Goal: Task Accomplishment & Management: Manage account settings

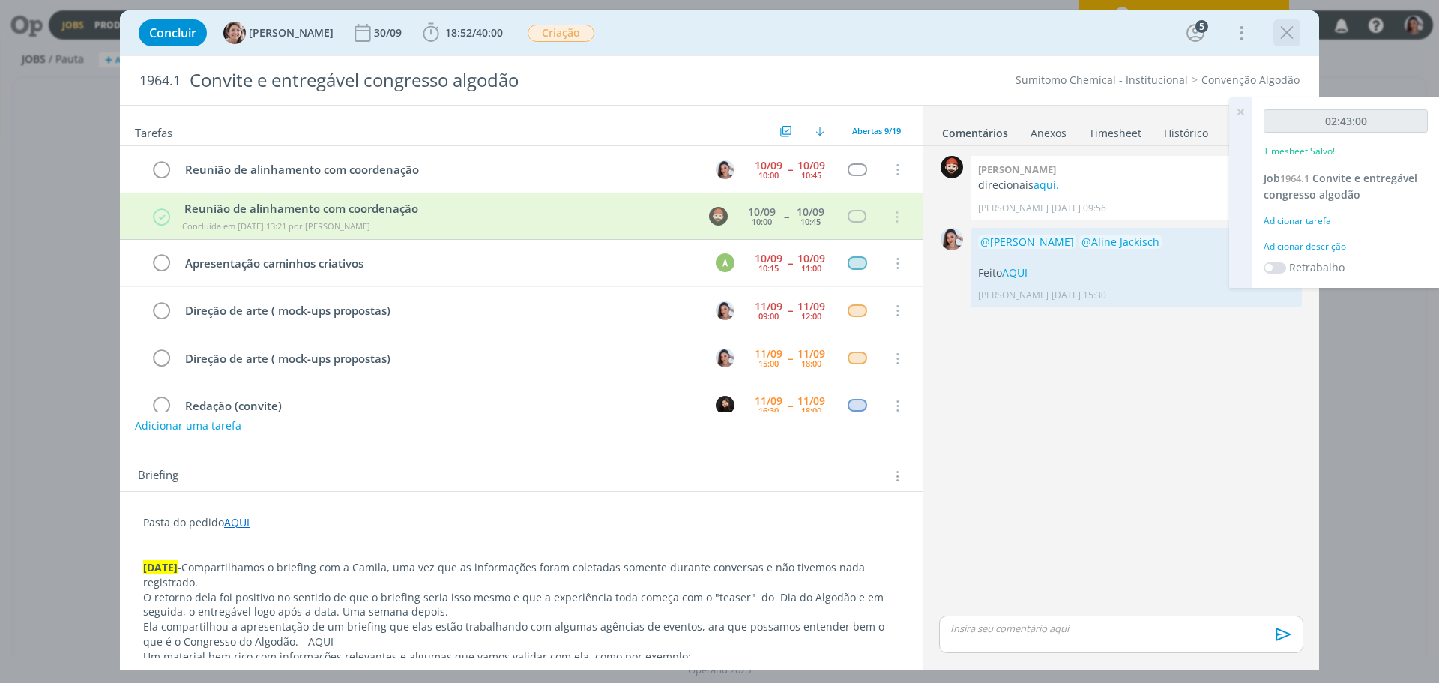
click at [1291, 26] on icon "dialog" at bounding box center [1287, 33] width 22 height 22
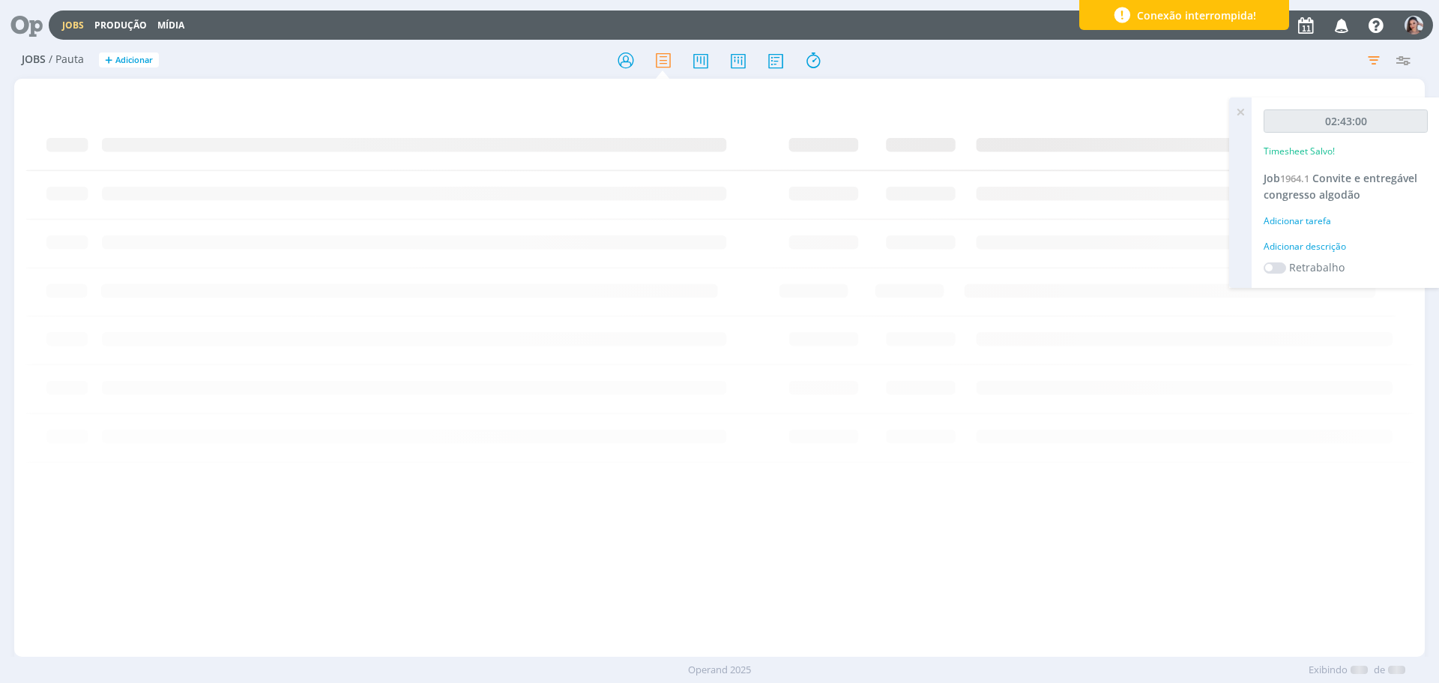
click at [24, 22] on icon at bounding box center [21, 24] width 31 height 29
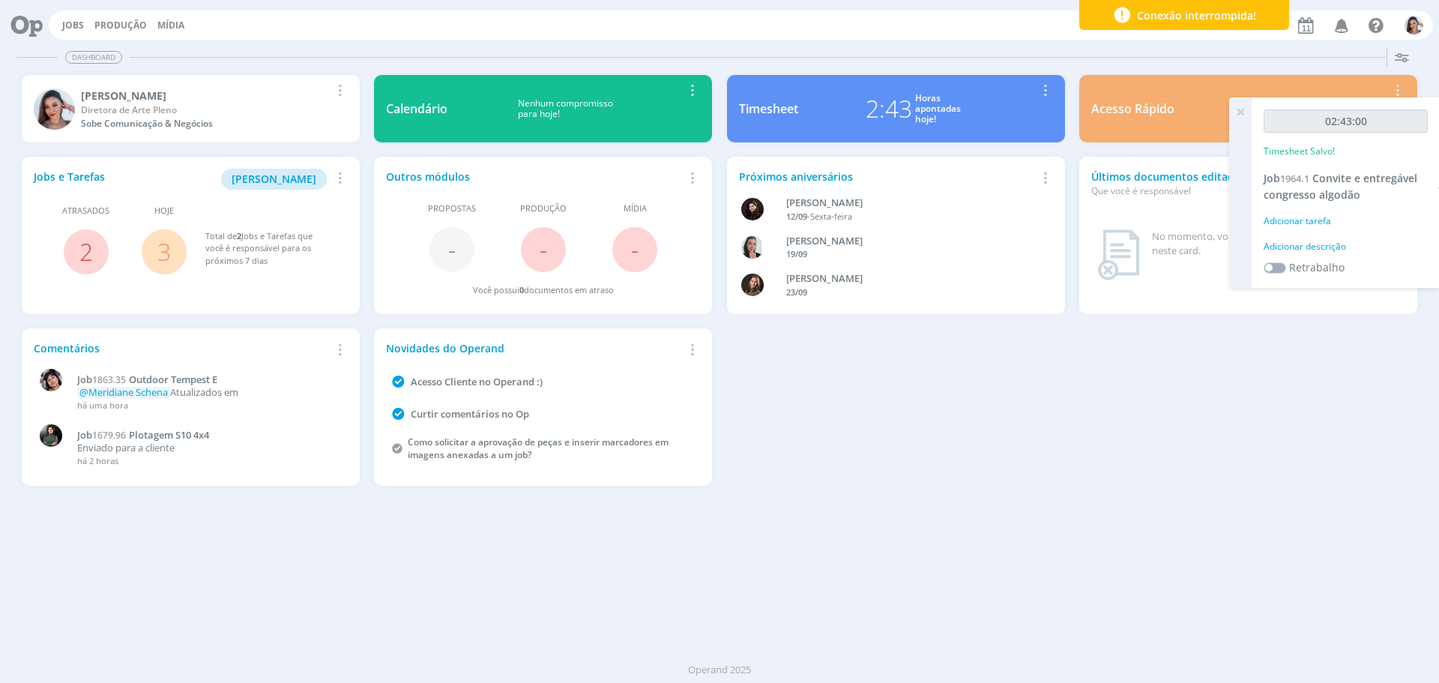
click at [163, 252] on link "3" at bounding box center [163, 251] width 13 height 32
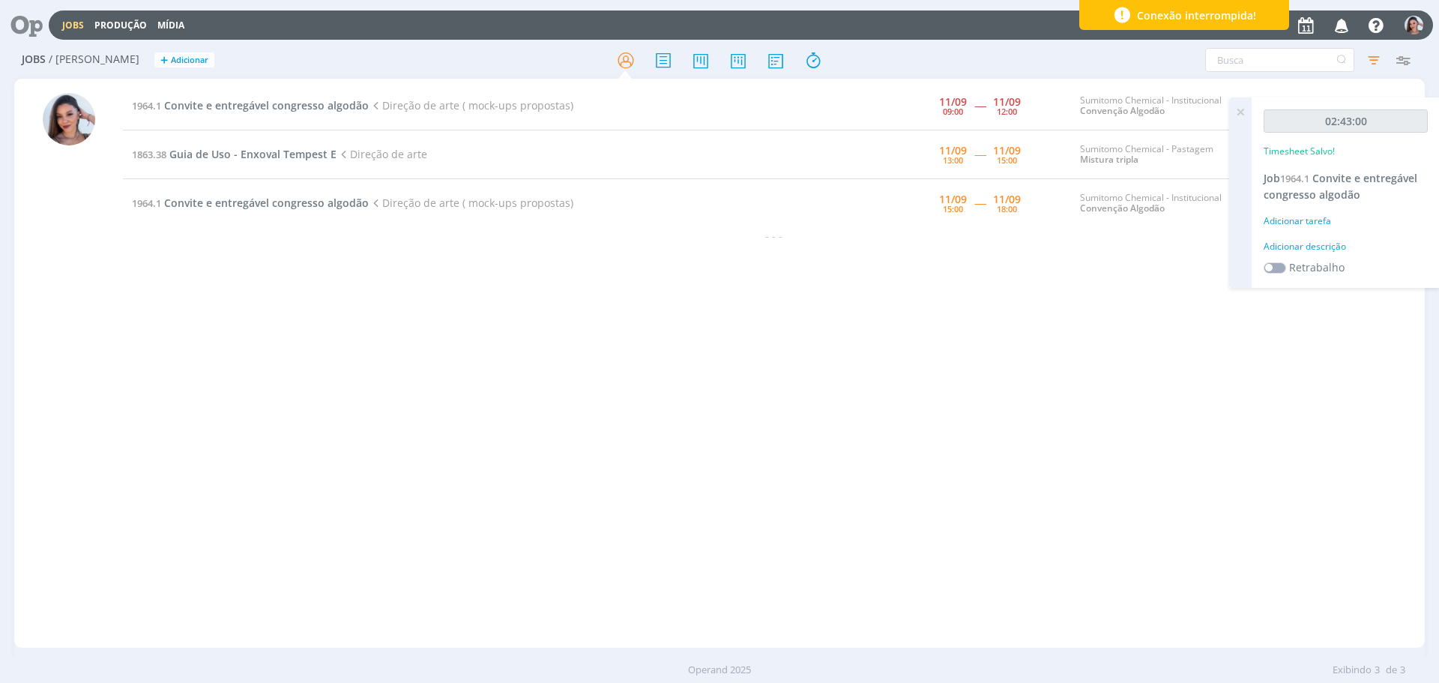
click at [373, 301] on div "1964.1 Convite e entregável congresso algodão Direção de arte ( mock-ups propos…" at bounding box center [774, 363] width 1302 height 563
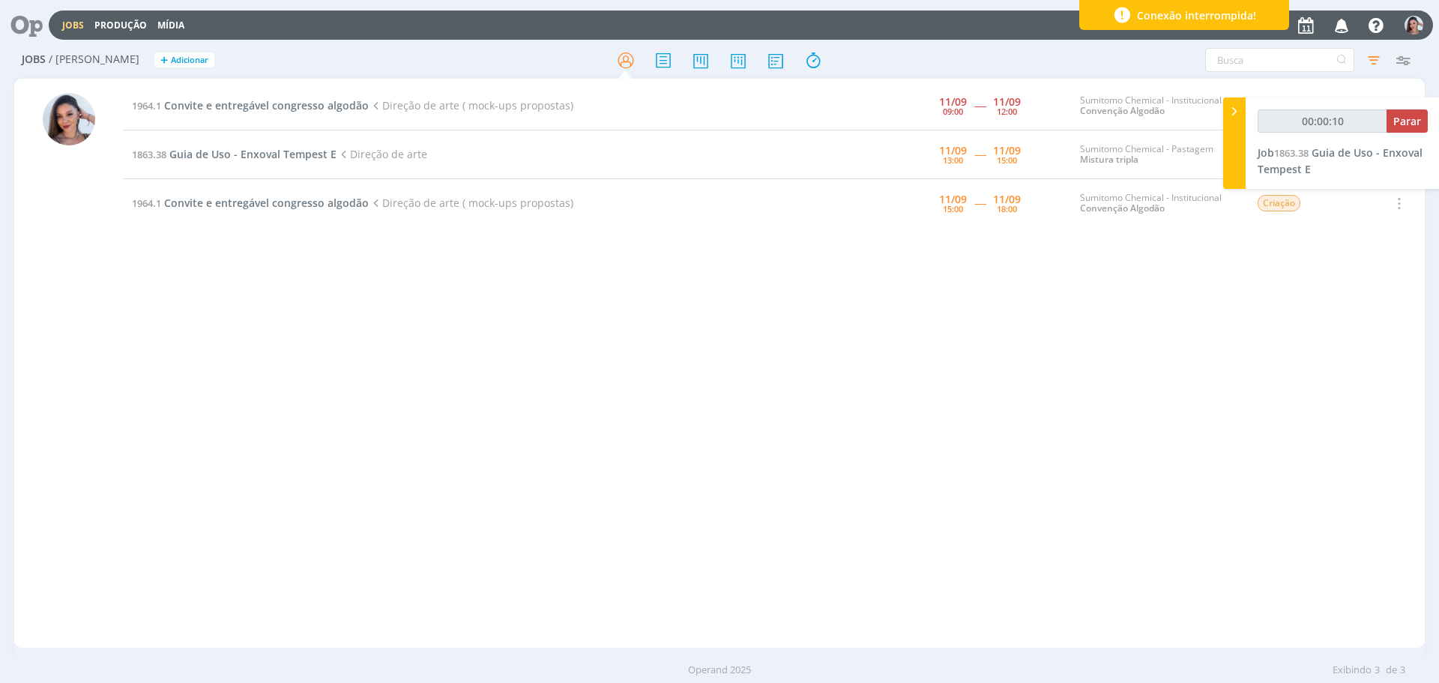
click at [907, 374] on div "1964.1 Convite e entregável congresso algodão Direção de arte ( mock-ups propos…" at bounding box center [774, 363] width 1302 height 563
click at [293, 103] on span "Convite e entregável congresso algodão" at bounding box center [266, 105] width 205 height 14
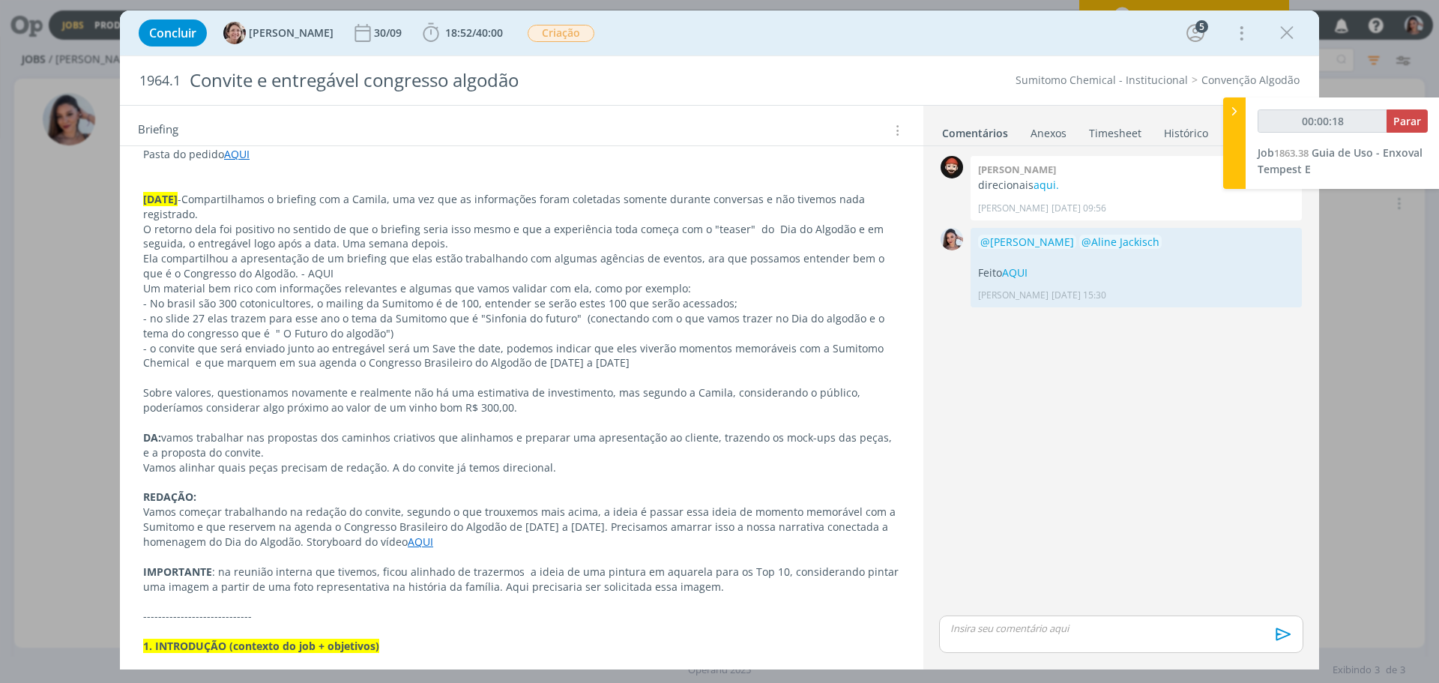
scroll to position [375, 0]
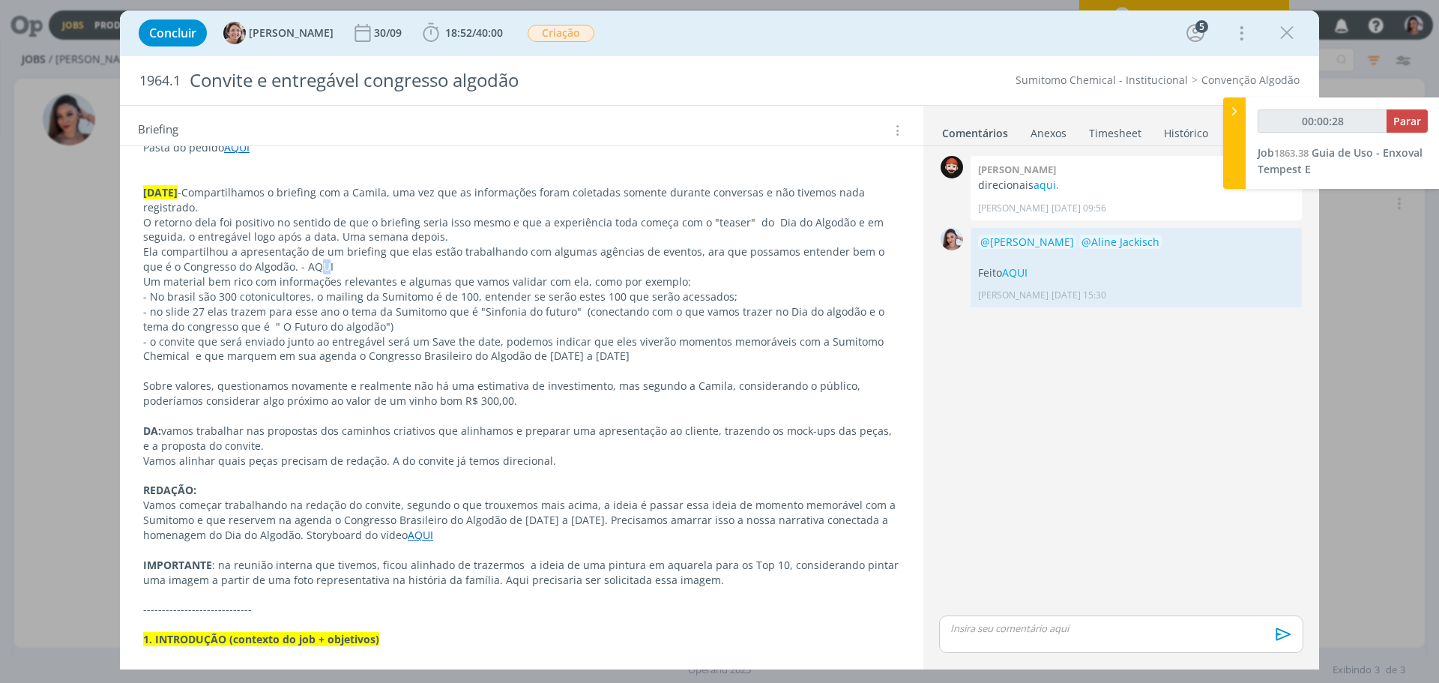
click at [286, 262] on p "Ela compartilhou a apresentação de um briefing que elas estão trabalhando com a…" at bounding box center [521, 259] width 757 height 30
click at [286, 262] on p "Ela compartilhou a apresentação de um briefing que elas estão trabalhando com a…" at bounding box center [522, 260] width 756 height 30
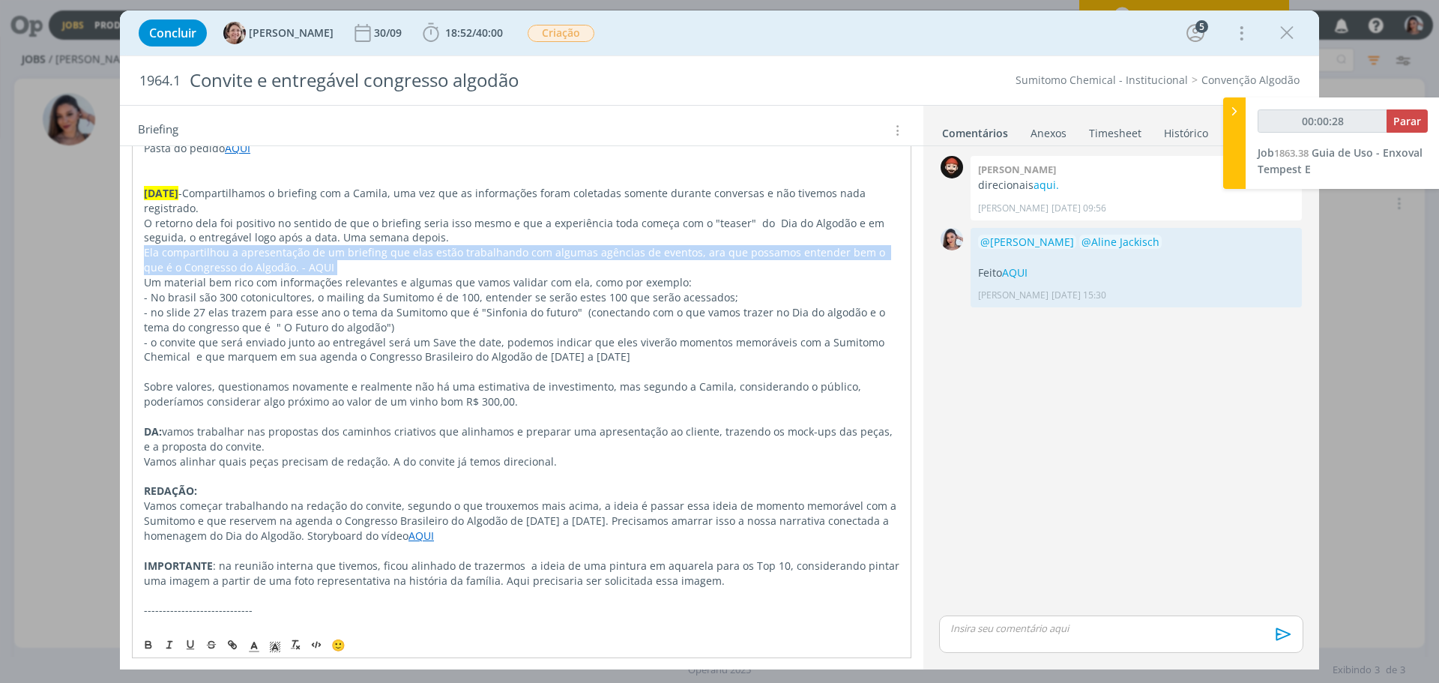
click at [286, 262] on p "Ela compartilhou a apresentação de um briefing que elas estão trabalhando com a…" at bounding box center [522, 260] width 756 height 30
click at [334, 267] on p "Ela compartilhou a apresentação de um briefing que elas estão trabalhando com a…" at bounding box center [522, 260] width 756 height 30
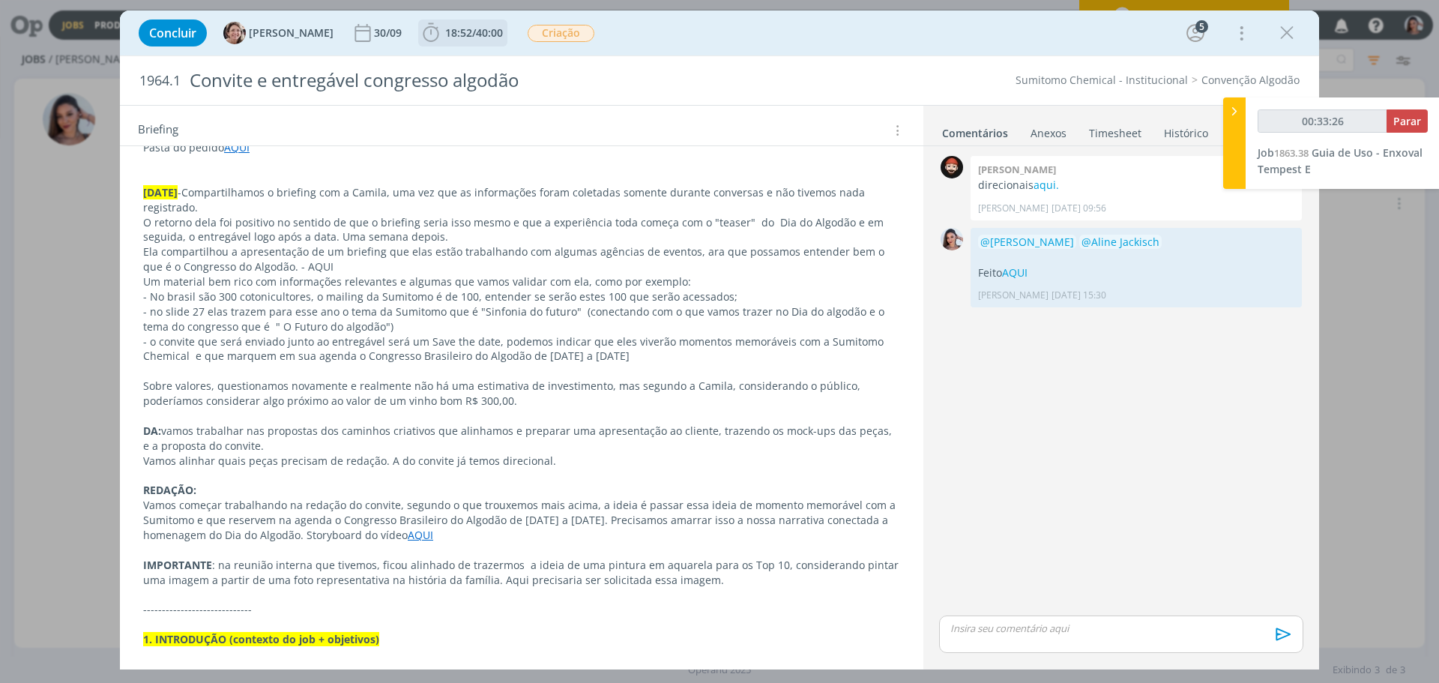
type input "00:34:26"
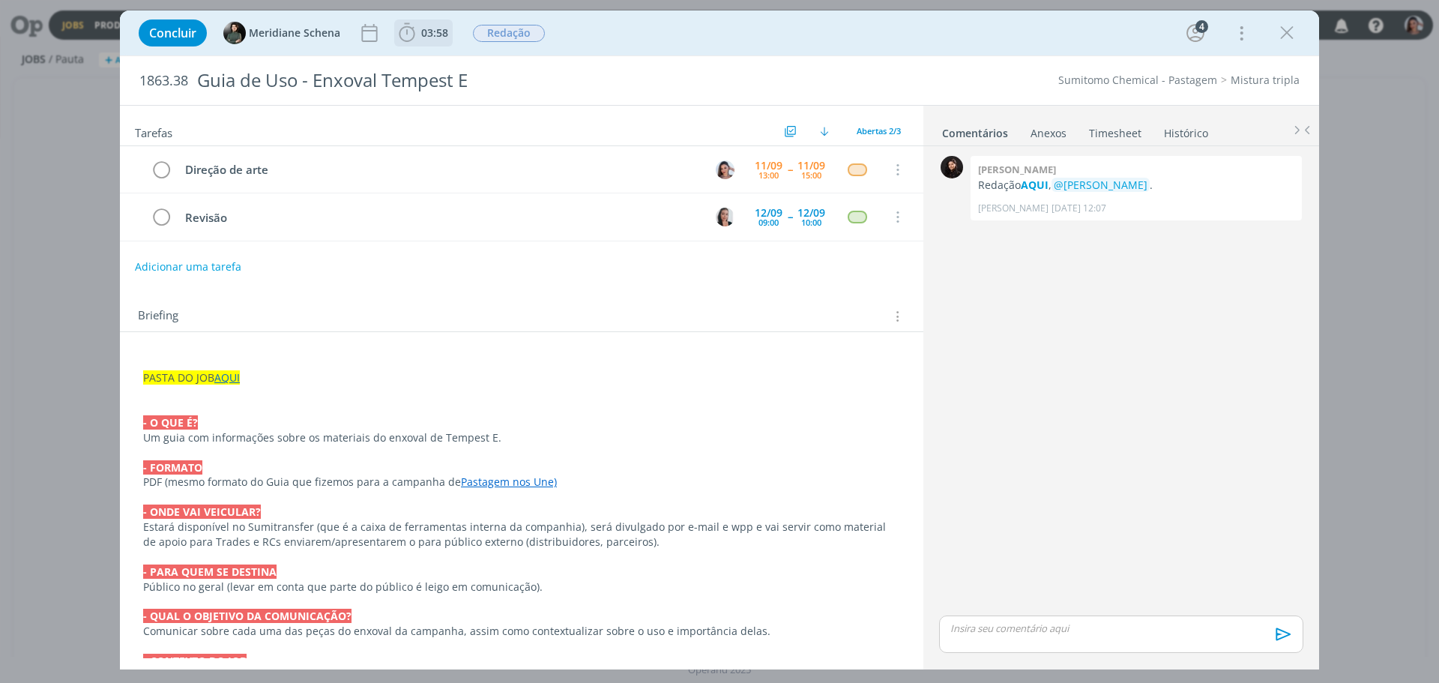
click at [429, 34] on span "03:58" at bounding box center [434, 32] width 27 height 14
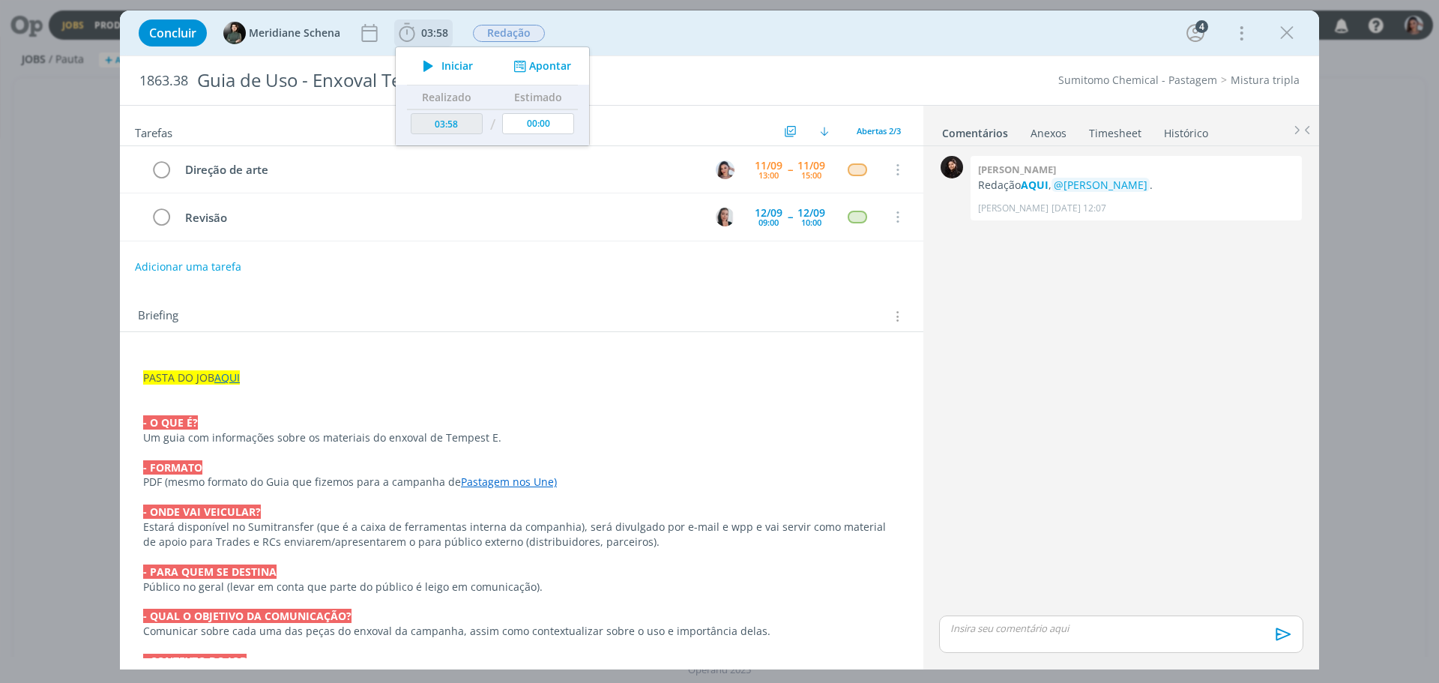
click at [434, 74] on icon "dialog" at bounding box center [428, 65] width 26 height 19
click at [532, 476] on link "Pastagem nos Une)" at bounding box center [509, 482] width 96 height 14
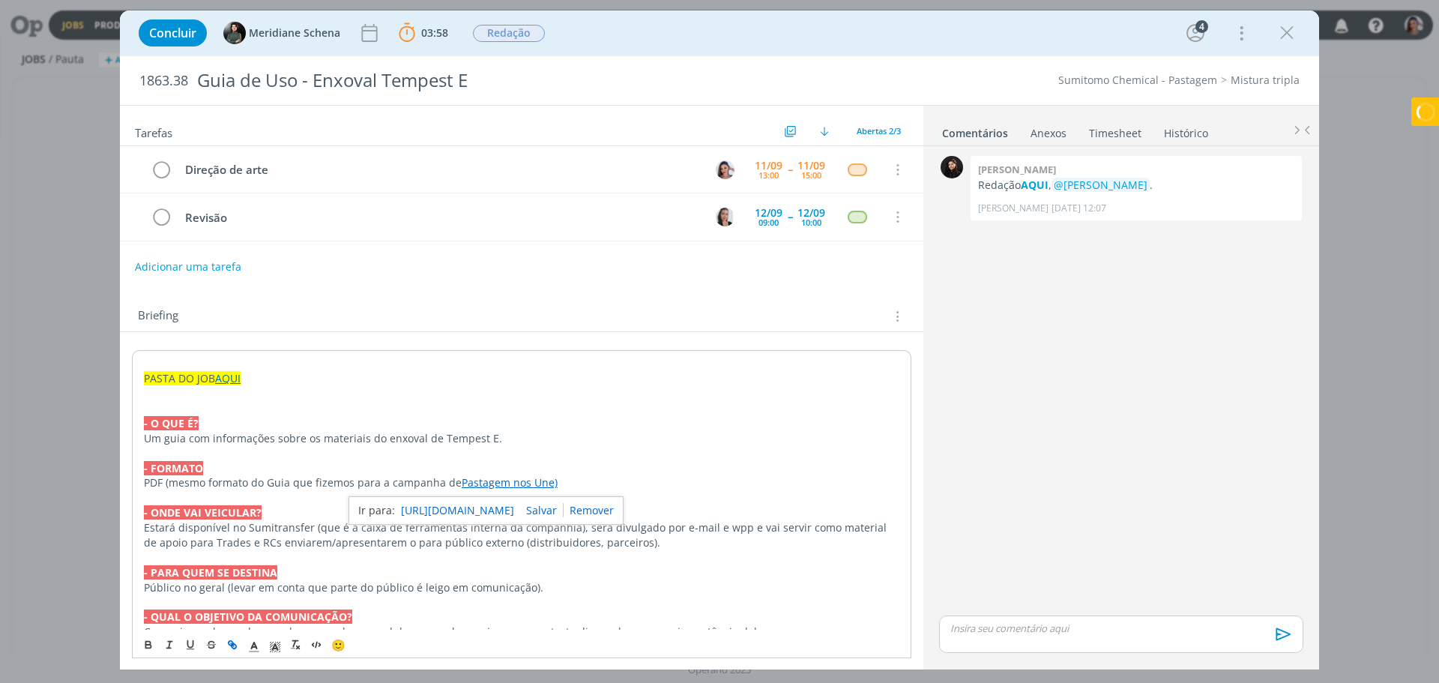
click at [499, 514] on link "https://sobeae.sharepoint.com/:b:/s/SOBEAE/EZ4q7OrlZsxGjpXAx9EY5FcBQPPyoC776cIL…" at bounding box center [457, 510] width 113 height 19
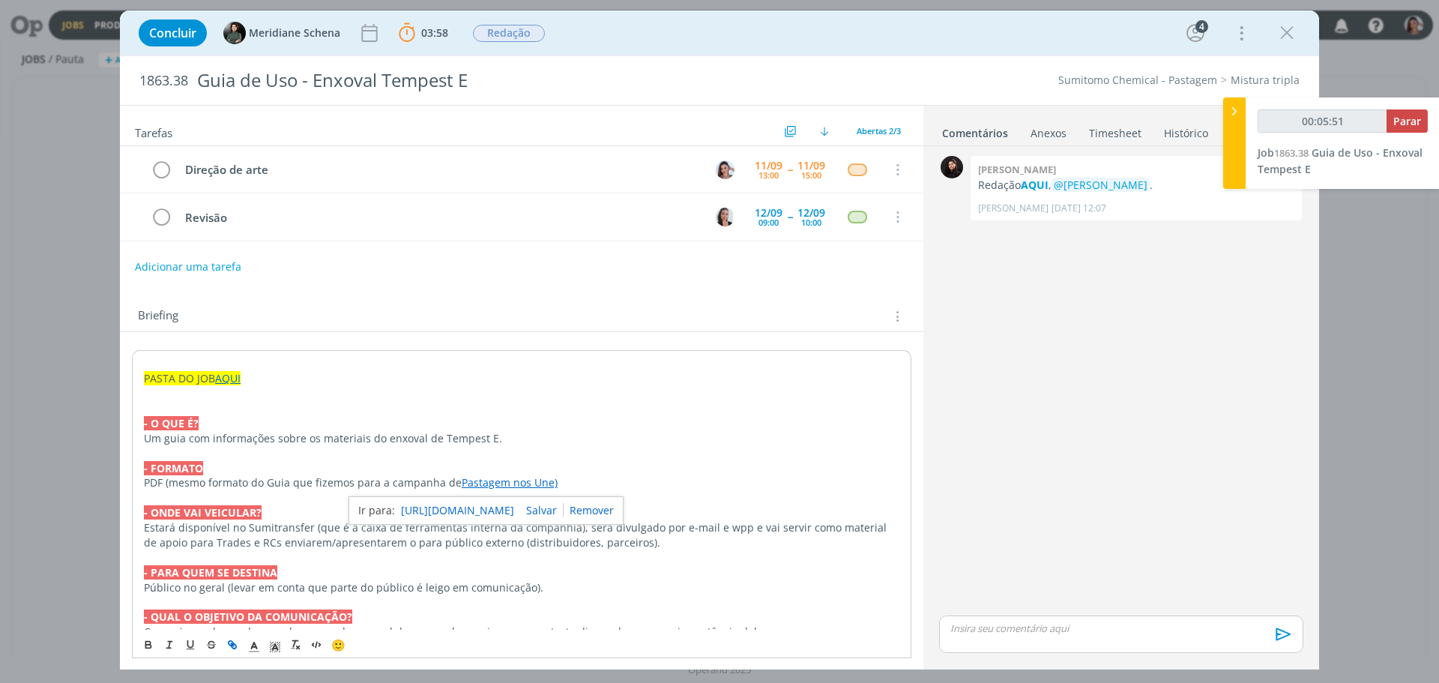
click at [562, 423] on p "- O QUE É?" at bounding box center [522, 423] width 756 height 15
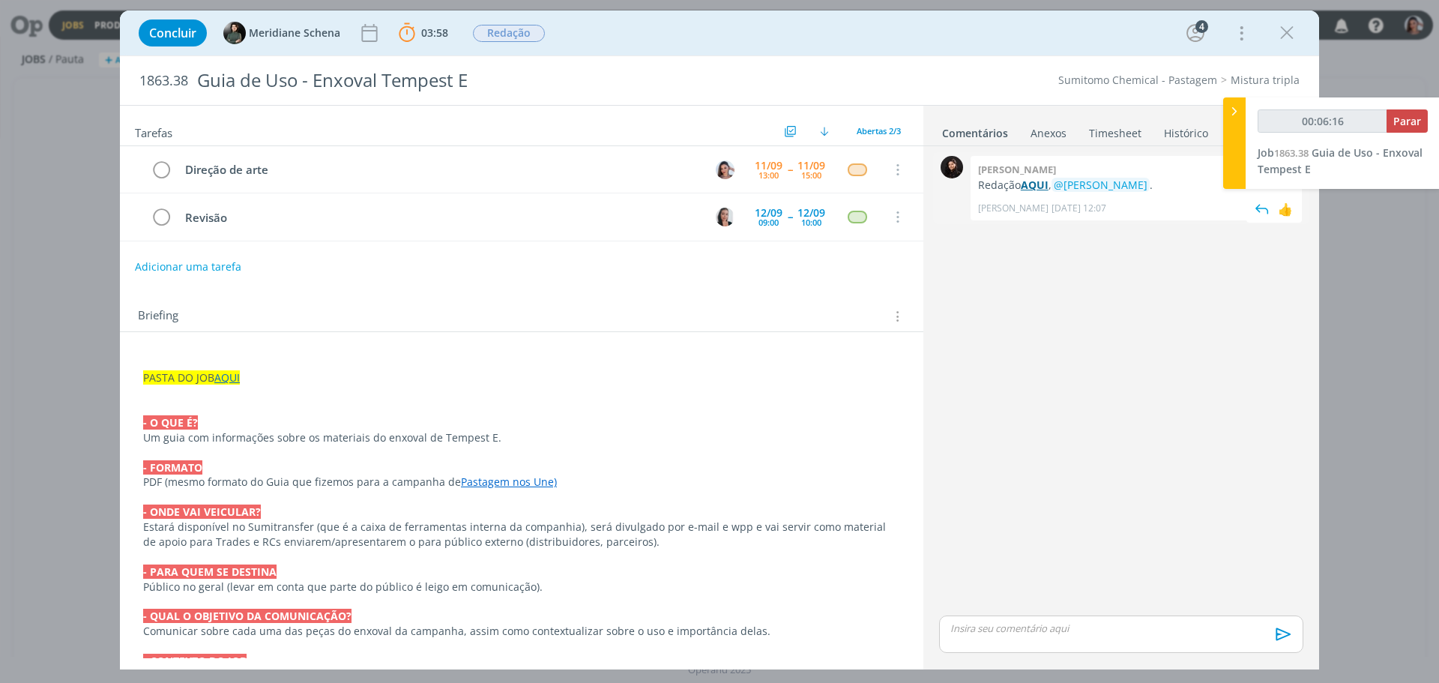
click at [1035, 185] on strong "AQUI" at bounding box center [1035, 185] width 28 height 14
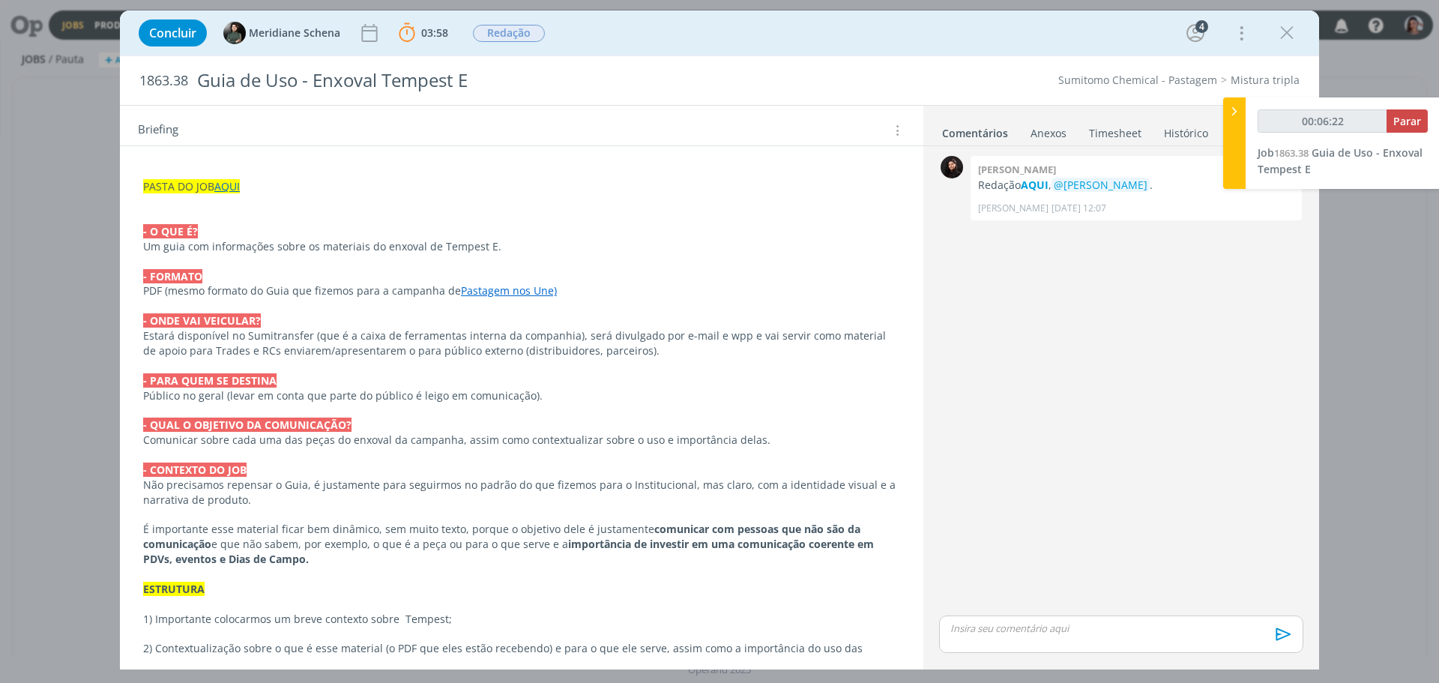
scroll to position [49, 0]
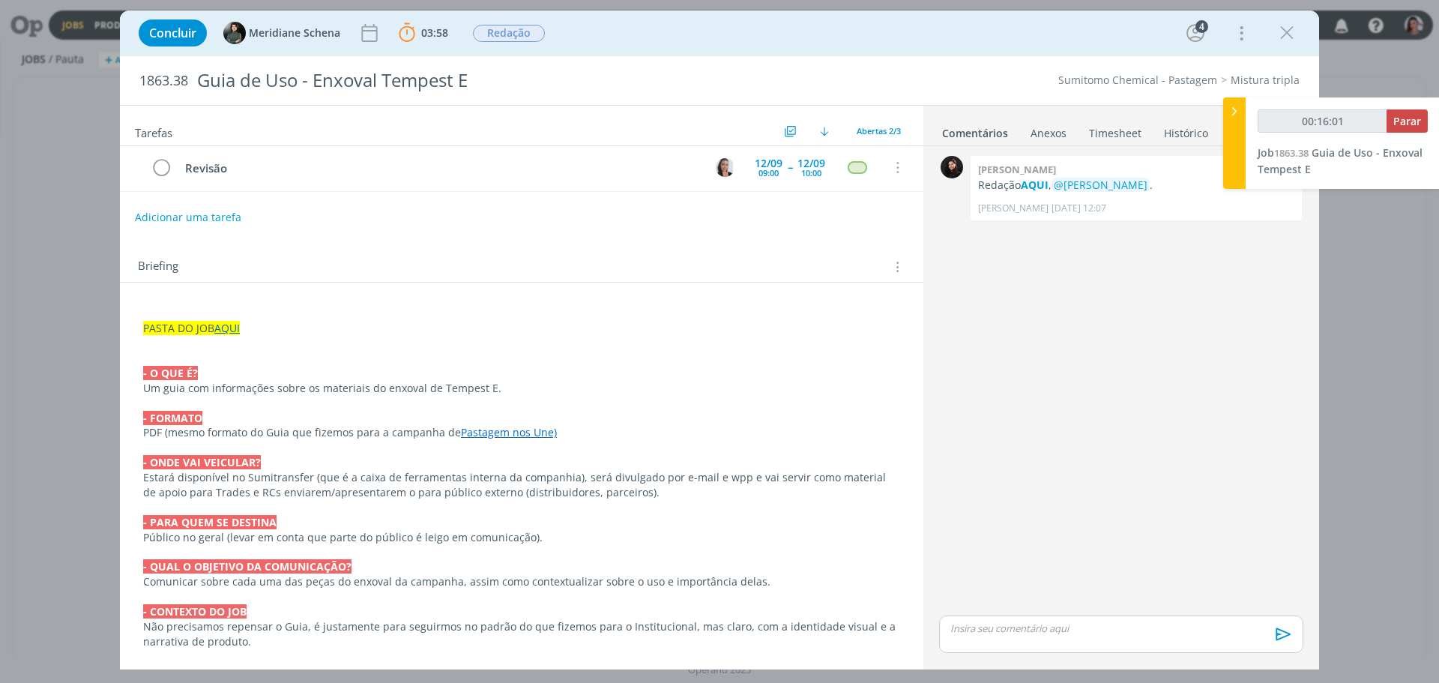
click at [523, 435] on link "Pastagem nos Une)" at bounding box center [509, 432] width 96 height 14
click at [499, 453] on link "https://sobeae.sharepoint.com/:b:/s/SOBEAE/EZ4q7OrlZsxGjpXAx9EY5FcBQPPyoC776cIL…" at bounding box center [457, 460] width 113 height 19
type input "00:44:26"
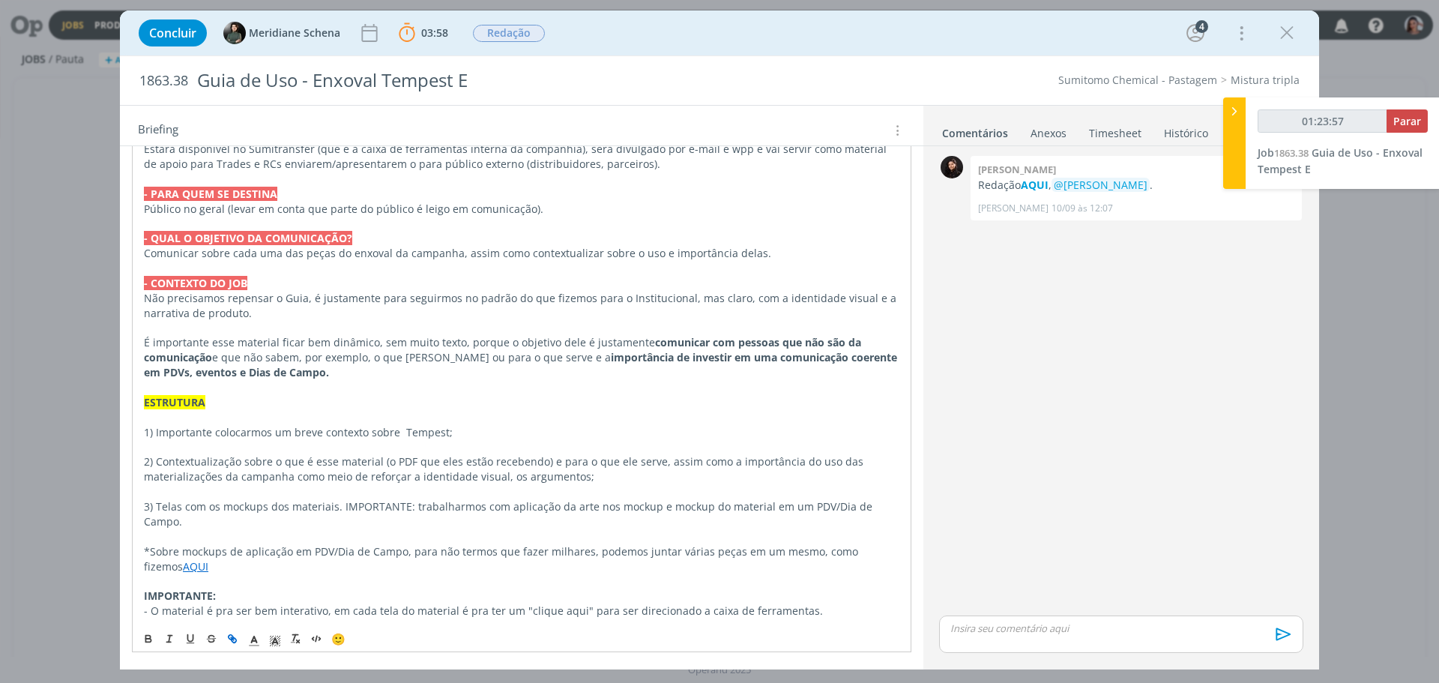
scroll to position [229, 0]
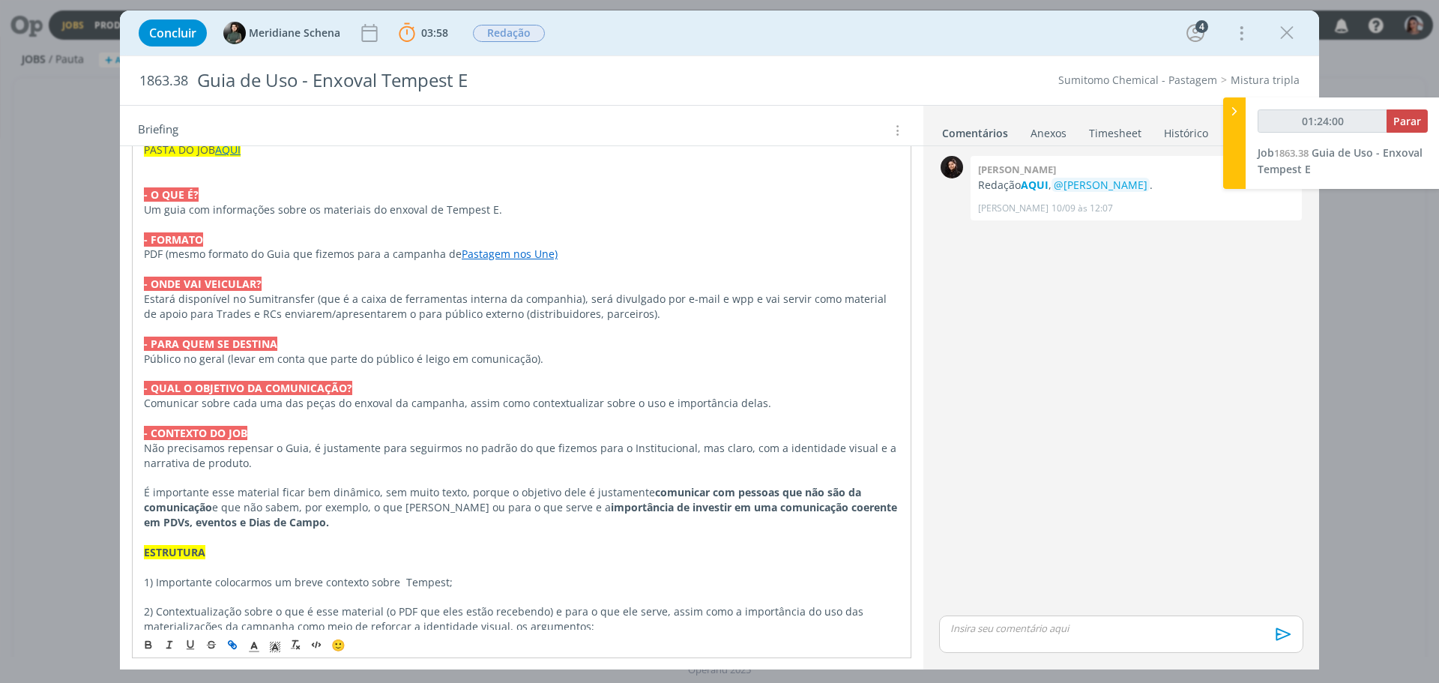
click at [498, 259] on link "Pastagem nos Une)" at bounding box center [510, 254] width 96 height 14
click at [513, 282] on link "https://sobeae.sharepoint.com/:b:/s/SOBEAE/EZ4q7OrlZsxGjpXAx9EY5FcBQPPyoC776cIL…" at bounding box center [458, 282] width 113 height 19
click at [415, 537] on p "dialog" at bounding box center [522, 537] width 756 height 15
click at [670, 323] on p "dialog" at bounding box center [521, 328] width 757 height 15
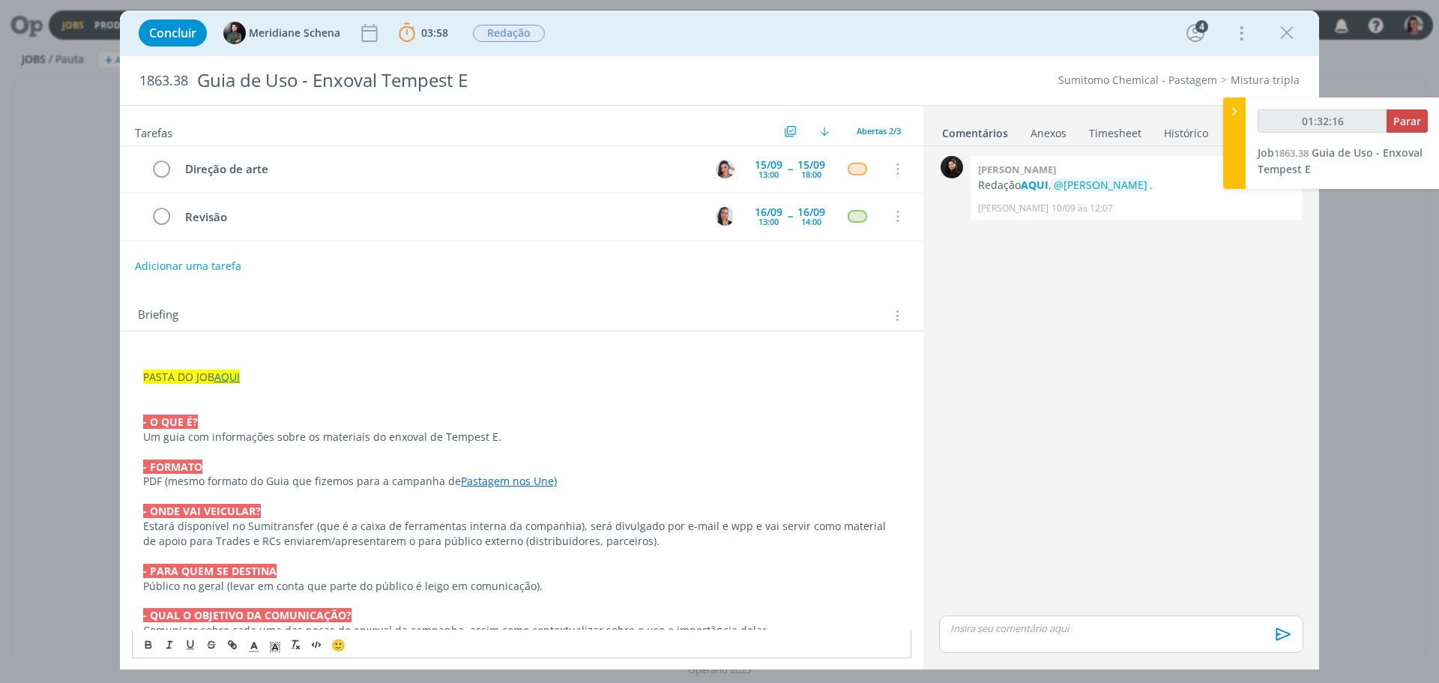
scroll to position [0, 0]
click at [1418, 124] on span "Parar" at bounding box center [1408, 121] width 28 height 14
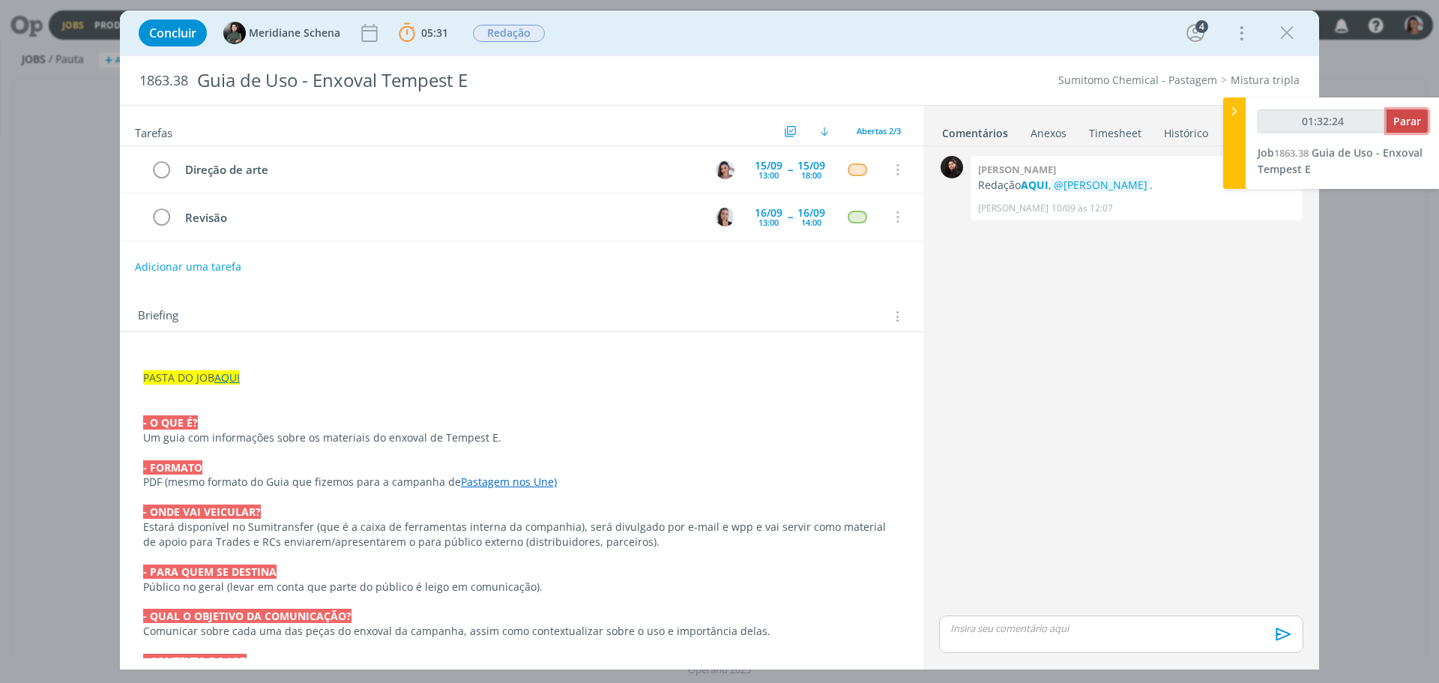
click at [1399, 124] on span "Parar" at bounding box center [1408, 121] width 28 height 14
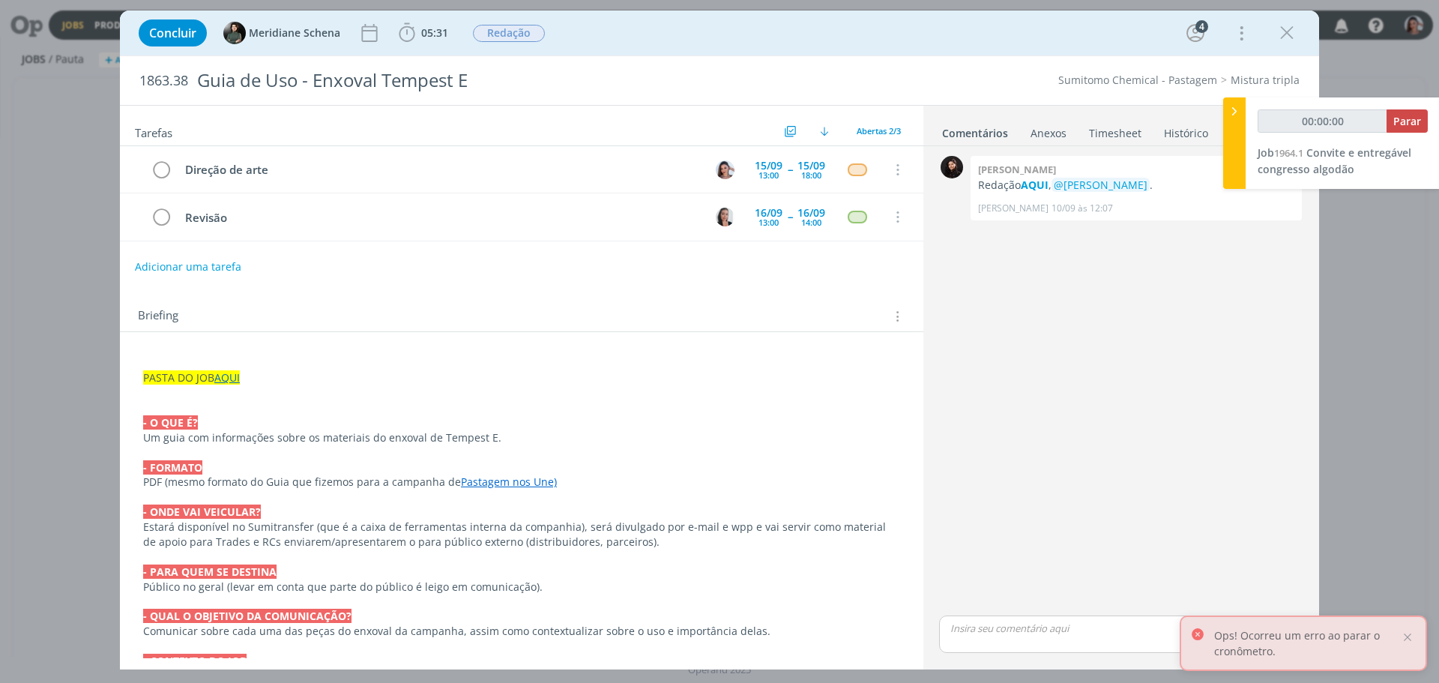
type input "00:00:01"
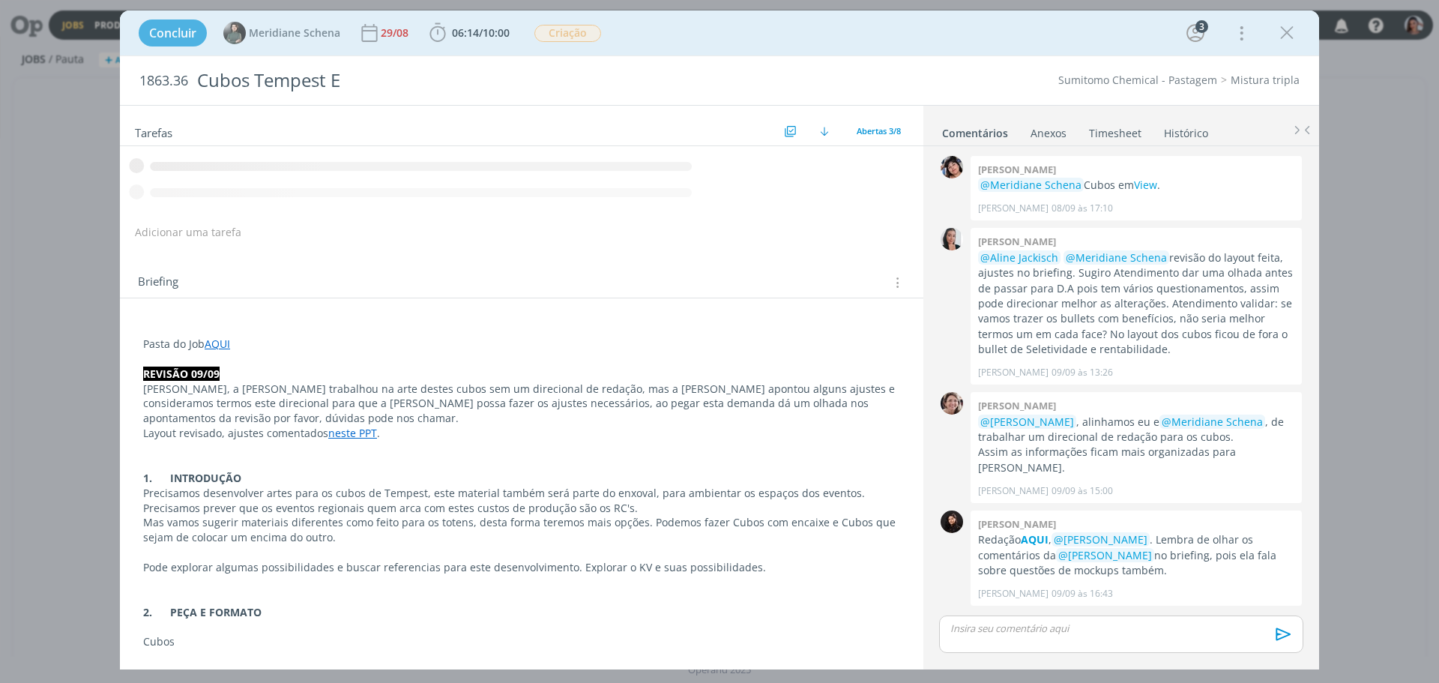
scroll to position [53, 0]
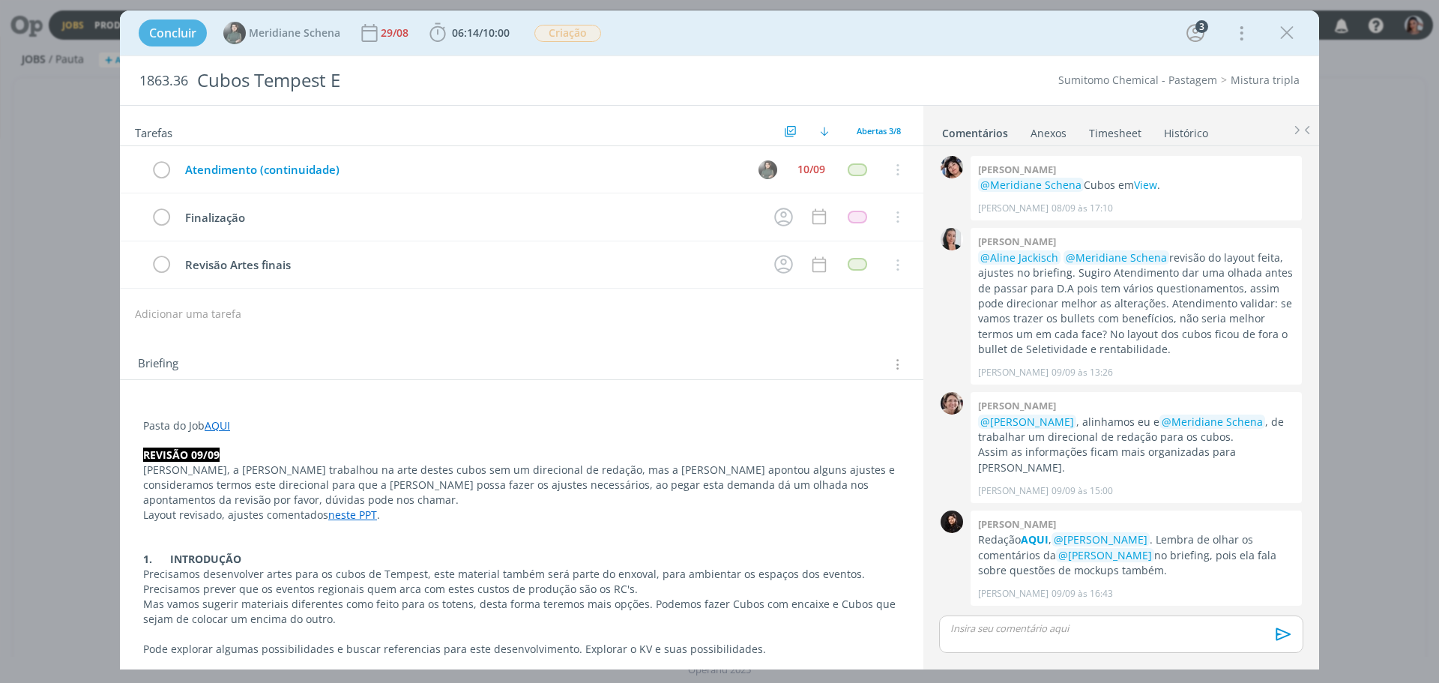
scroll to position [53, 0]
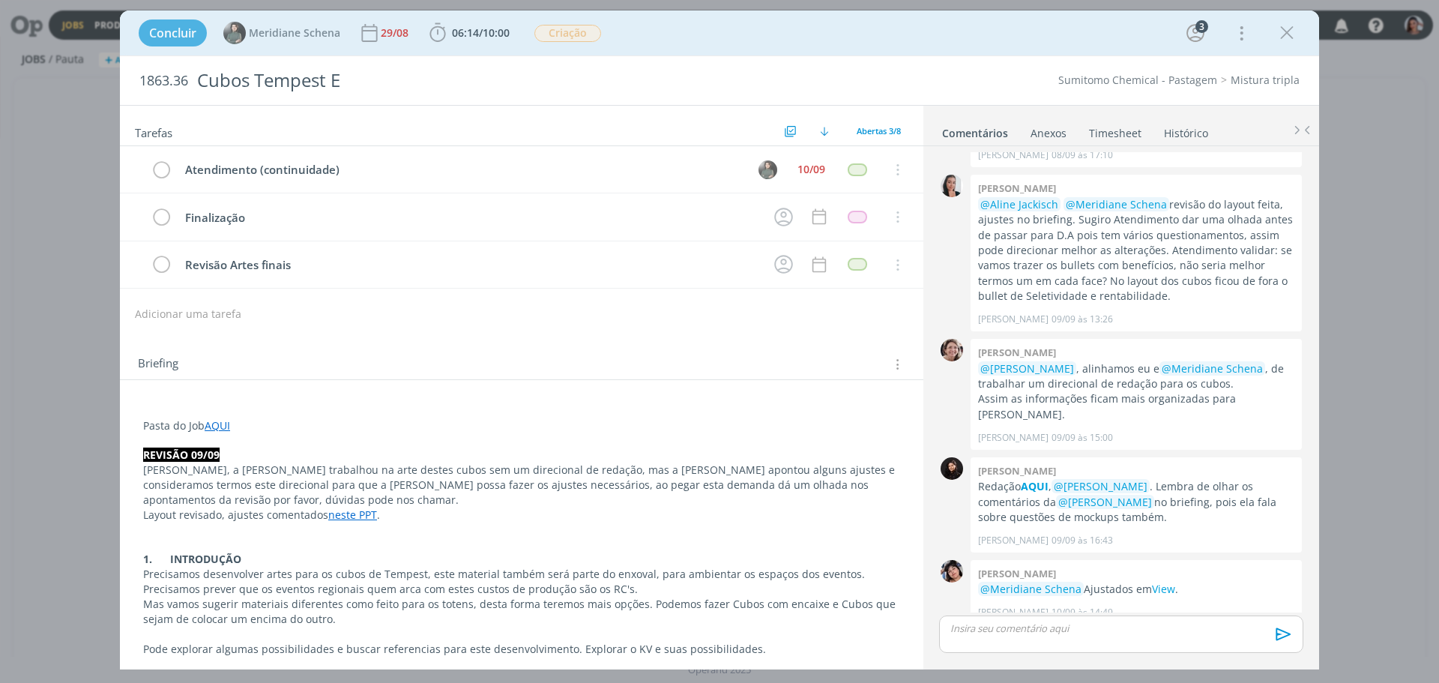
click at [222, 427] on link "AQUI" at bounding box center [217, 425] width 25 height 14
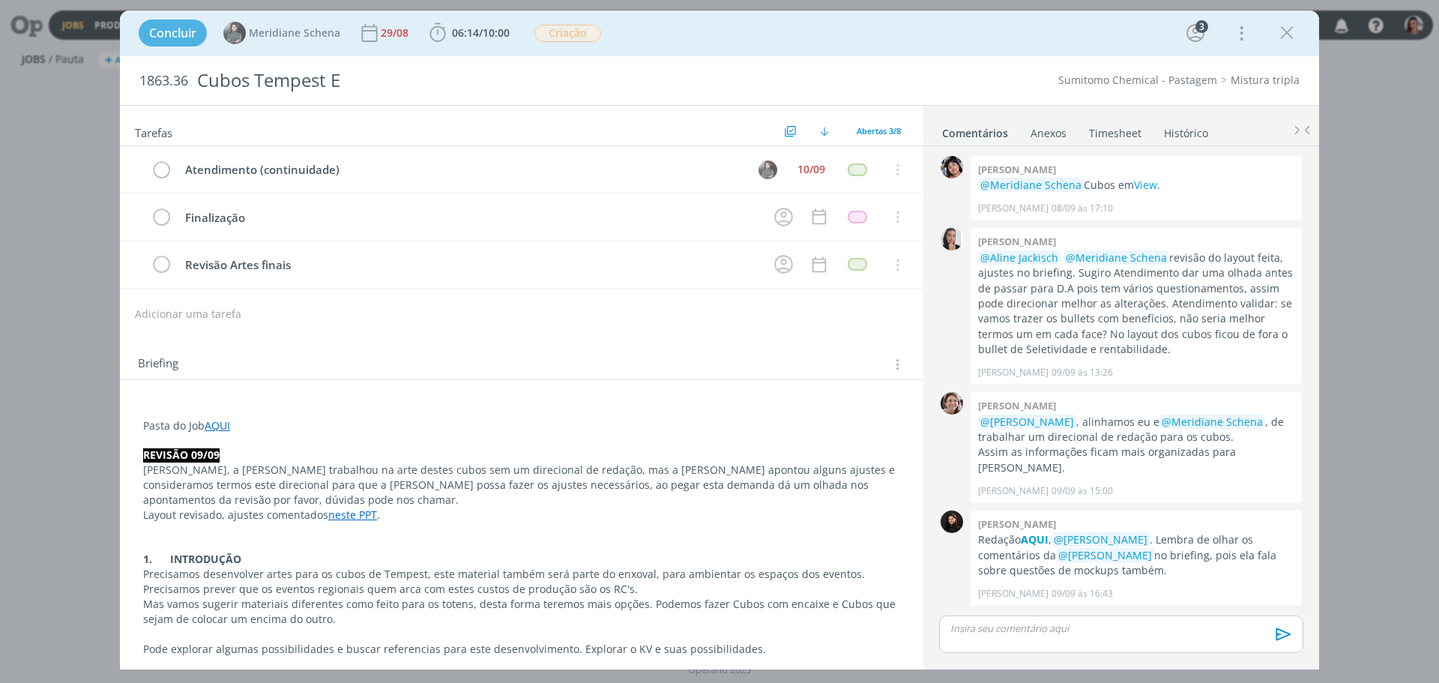
scroll to position [53, 0]
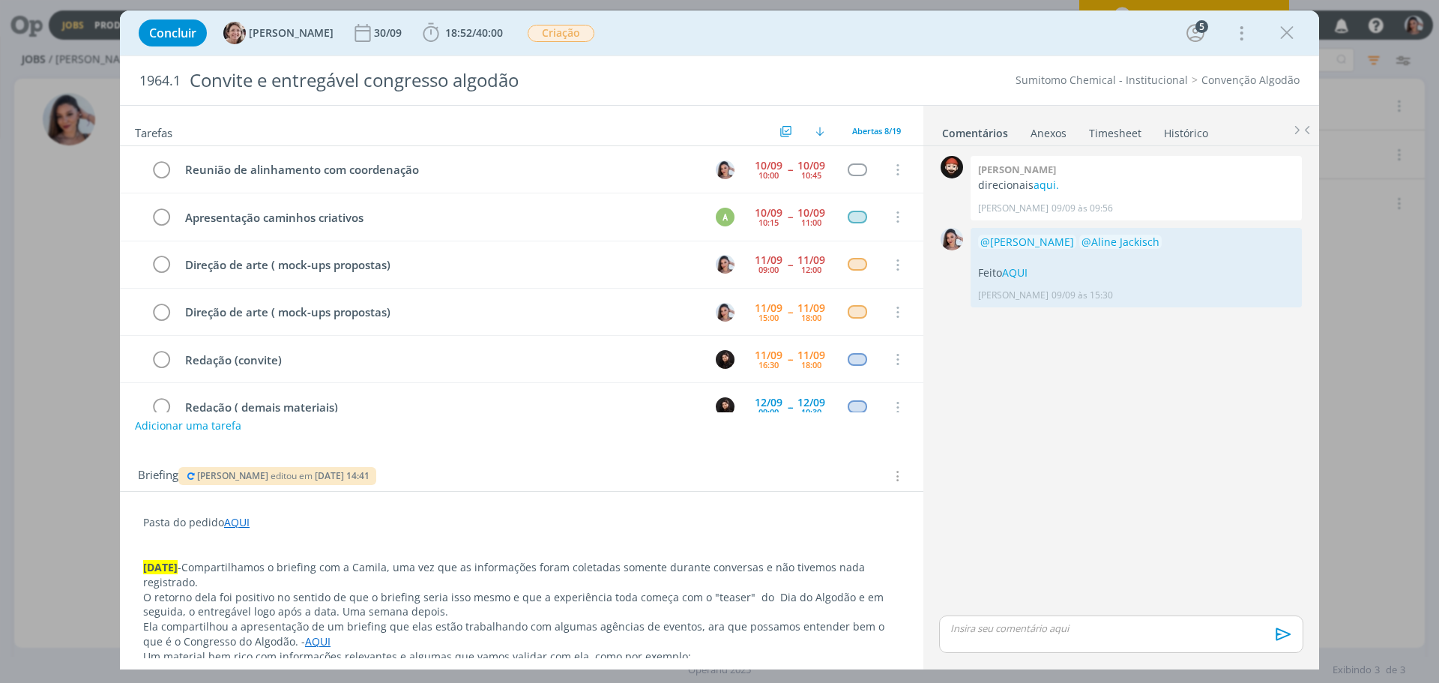
scroll to position [48, 0]
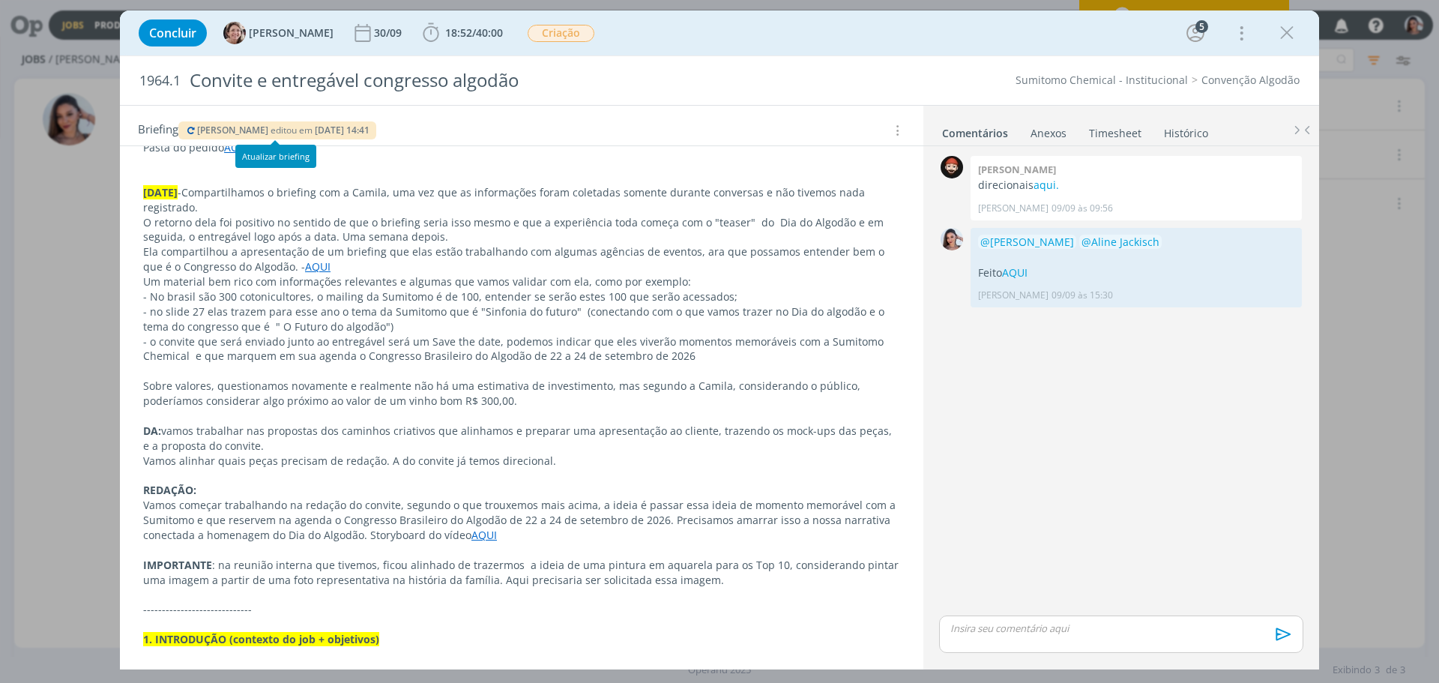
click at [186, 126] on icon "dialog" at bounding box center [191, 130] width 12 height 9
click at [420, 36] on icon "dialog" at bounding box center [431, 33] width 22 height 22
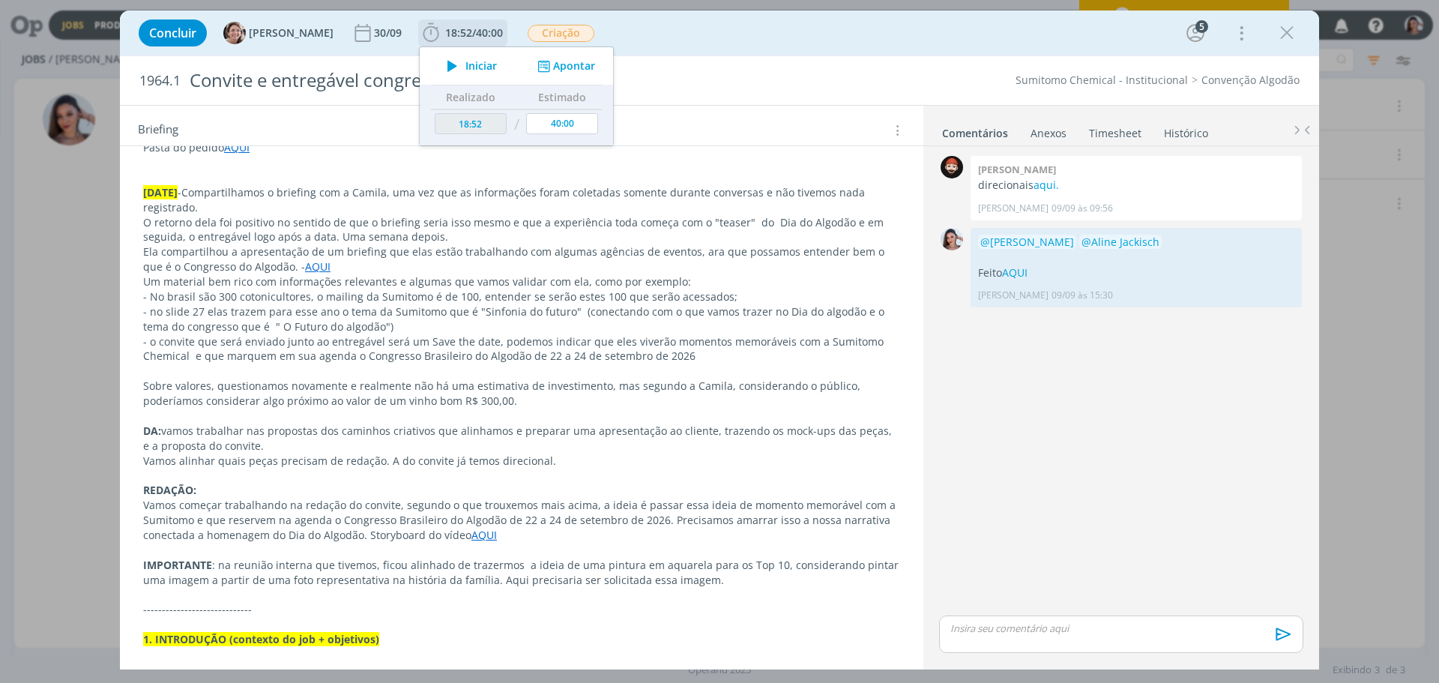
click at [466, 61] on span "Iniciar" at bounding box center [481, 66] width 31 height 10
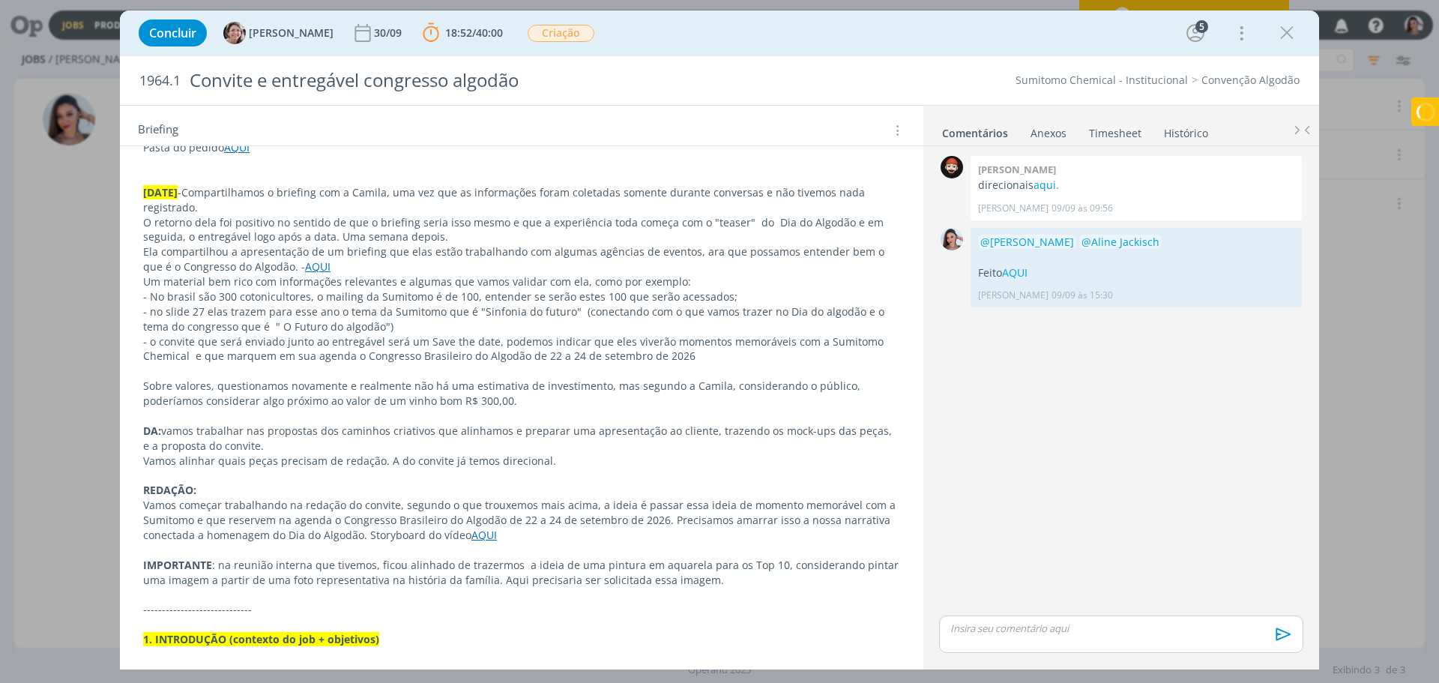
click at [305, 269] on link "AQUI" at bounding box center [317, 266] width 25 height 14
click at [298, 299] on link "[URL][DOMAIN_NAME]" at bounding box center [240, 295] width 113 height 19
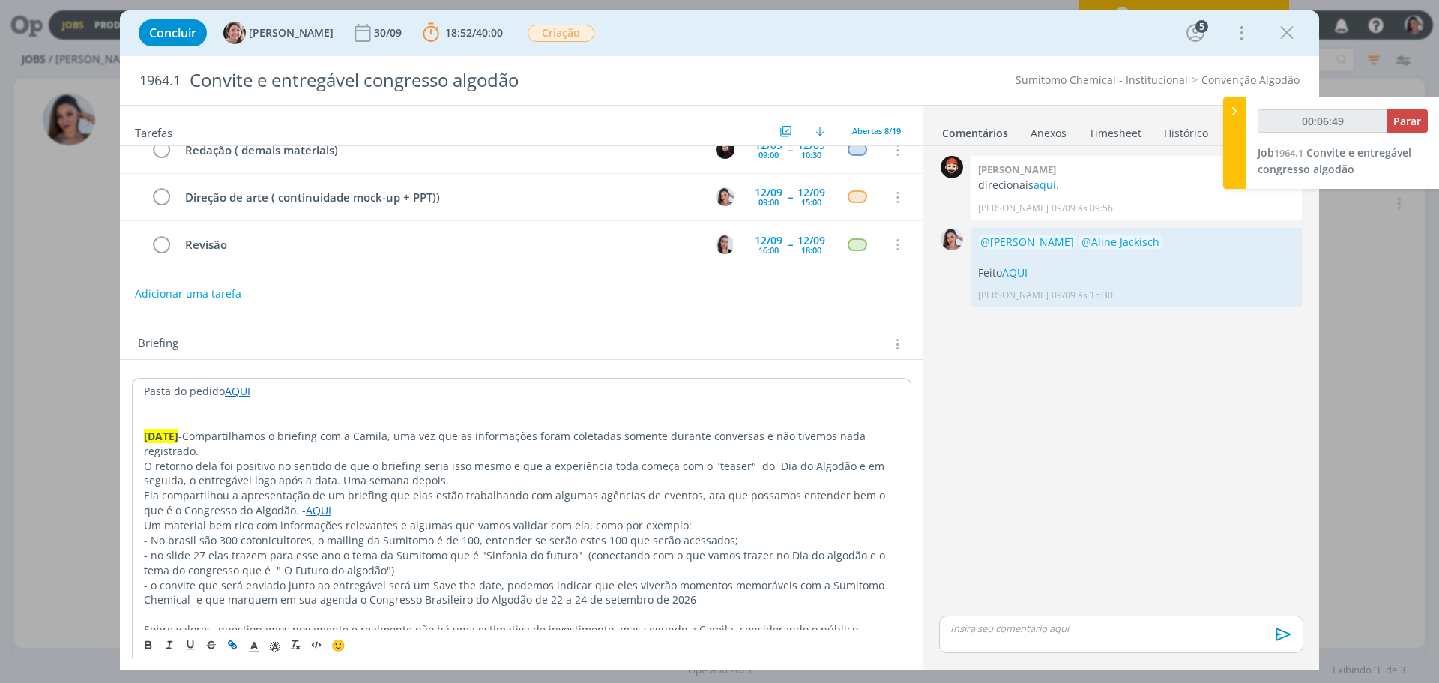
scroll to position [0, 0]
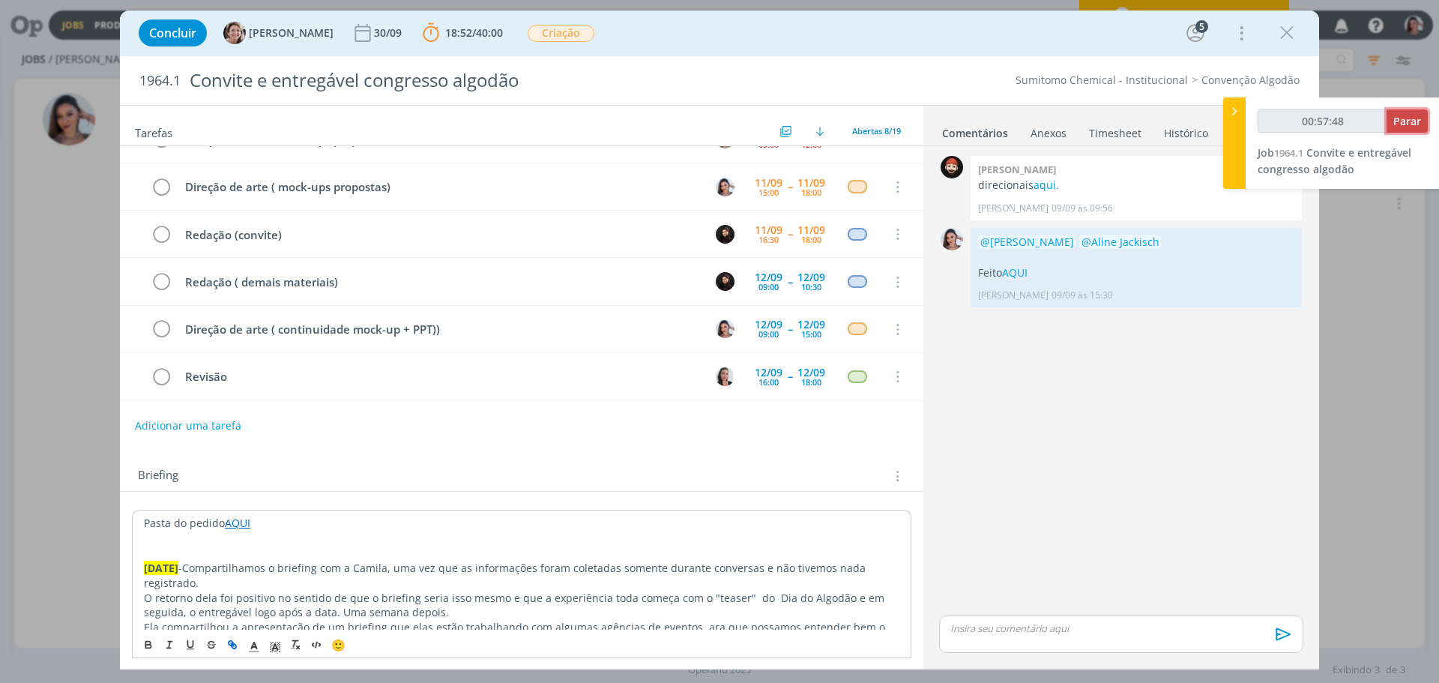
click at [1406, 120] on span "Parar" at bounding box center [1408, 121] width 28 height 14
click at [550, 588] on p "[DATE] -Compartilhamos o briefing com a Camila, uma vez que as informações fora…" at bounding box center [521, 575] width 757 height 30
type input "00:58:00"
